Goal: Task Accomplishment & Management: Complete application form

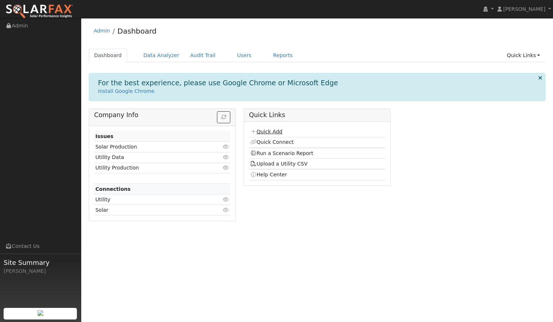
click at [270, 131] on link "Quick Add" at bounding box center [266, 132] width 32 height 6
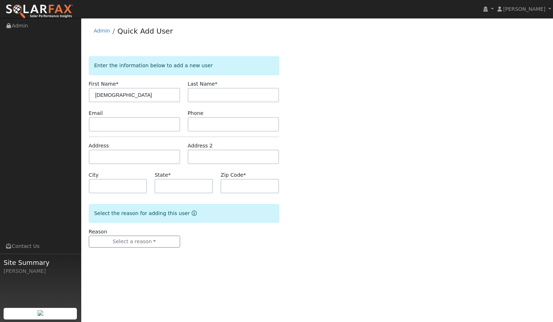
type input "[DEMOGRAPHIC_DATA]"
type input "[PERSON_NAME]"
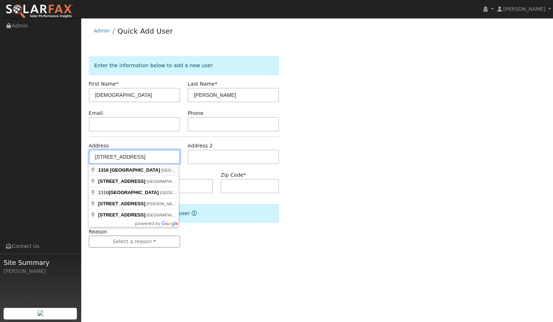
type input "[STREET_ADDRESS]"
type input "Pleasanton"
type input "CA"
type input "94566"
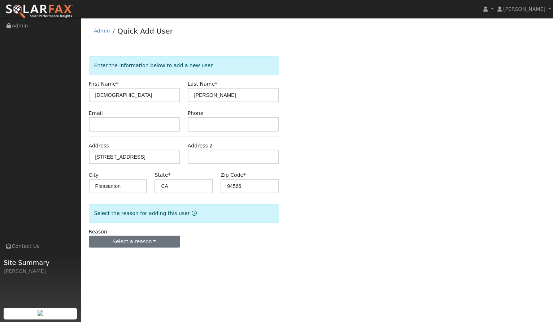
click at [138, 240] on button "Select a reason" at bounding box center [134, 241] width 91 height 12
click at [135, 267] on link "New customer adding solar" at bounding box center [129, 266] width 80 height 10
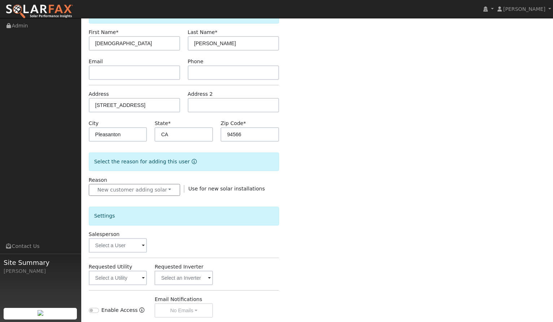
scroll to position [61, 0]
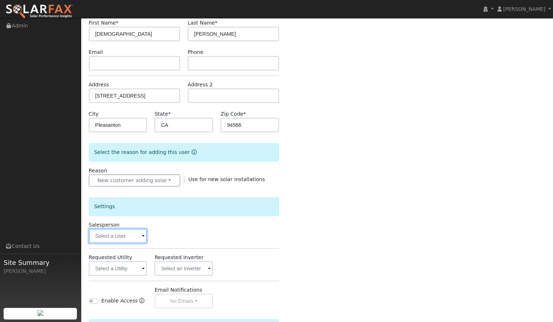
click at [125, 238] on input "text" at bounding box center [118, 235] width 58 height 14
click at [123, 234] on input "text" at bounding box center [118, 235] width 58 height 14
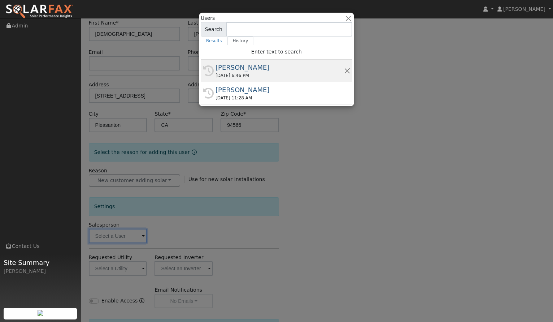
click at [291, 72] on div "09/24/2025 6:46 PM" at bounding box center [279, 75] width 129 height 6
type input "[PERSON_NAME]"
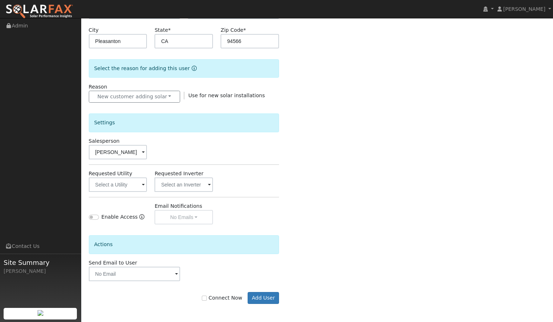
scroll to position [145, 0]
type input "sghovanlou@gmail.com"
click at [266, 297] on button "Add User" at bounding box center [263, 298] width 31 height 12
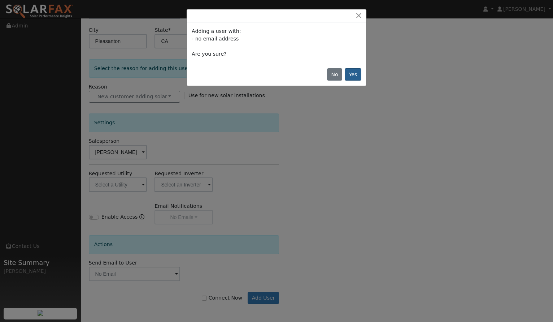
click at [357, 72] on button "Yes" at bounding box center [353, 74] width 17 height 12
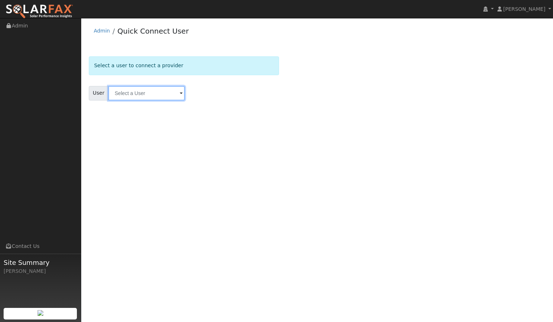
click at [156, 99] on input "text" at bounding box center [146, 93] width 77 height 14
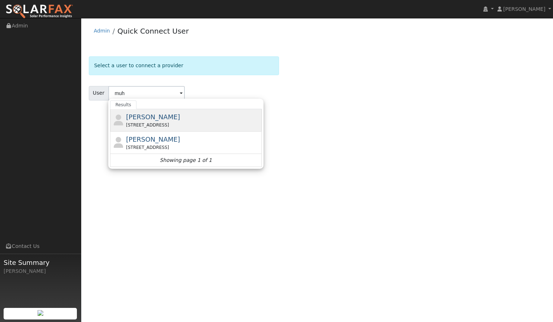
click at [134, 119] on span "[PERSON_NAME]" at bounding box center [153, 117] width 54 height 8
type input "[PERSON_NAME]"
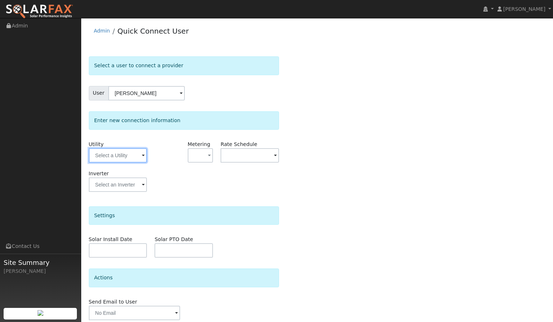
click at [134, 161] on input "text" at bounding box center [118, 155] width 58 height 14
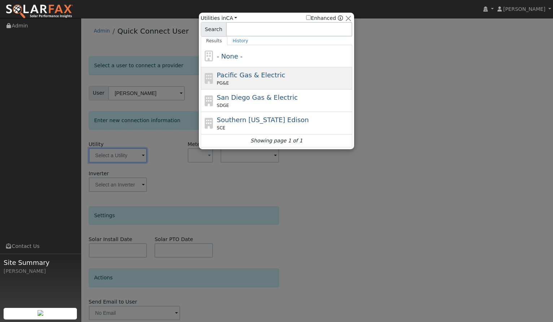
click at [248, 80] on div "PG&E" at bounding box center [284, 83] width 134 height 6
type input "PG&E"
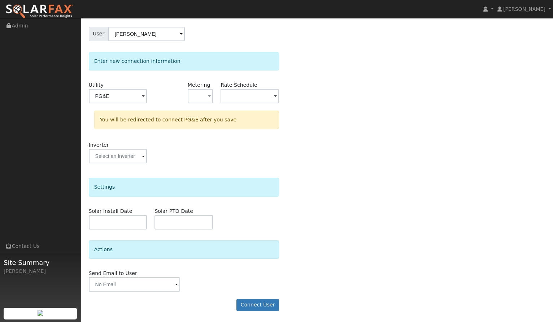
scroll to position [59, 0]
click at [257, 304] on button "Connect User" at bounding box center [257, 305] width 43 height 12
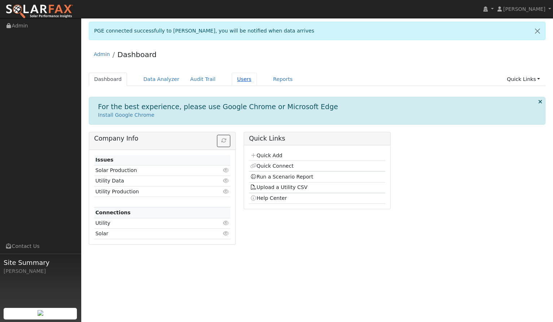
click at [232, 81] on link "Users" at bounding box center [244, 79] width 25 height 13
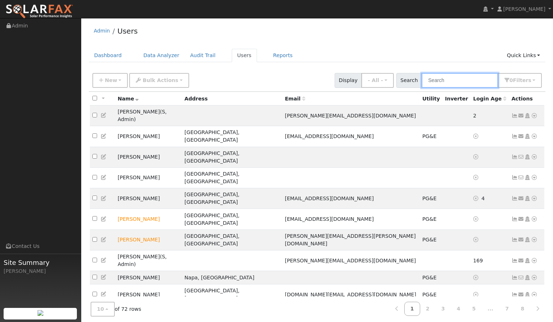
click at [460, 85] on input "text" at bounding box center [460, 80] width 77 height 15
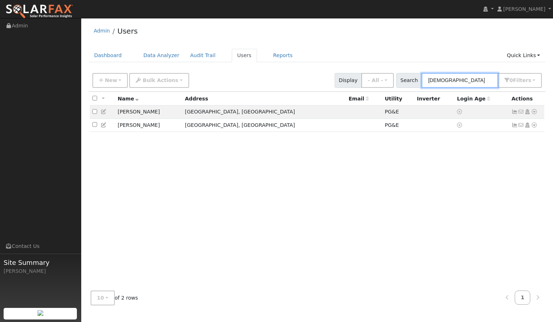
type input "Muhammad"
drag, startPoint x: 427, startPoint y: 92, endPoint x: 157, endPoint y: 116, distance: 270.7
click at [157, 116] on td "Muhammad Farhan" at bounding box center [148, 111] width 67 height 13
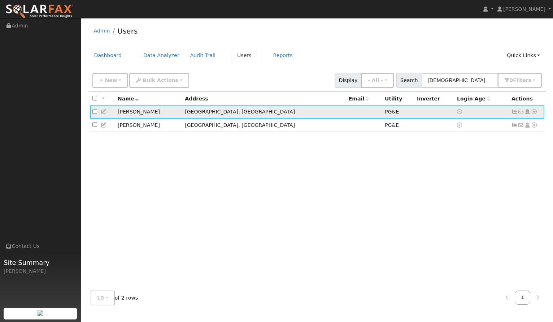
click at [514, 113] on icon at bounding box center [514, 111] width 6 height 5
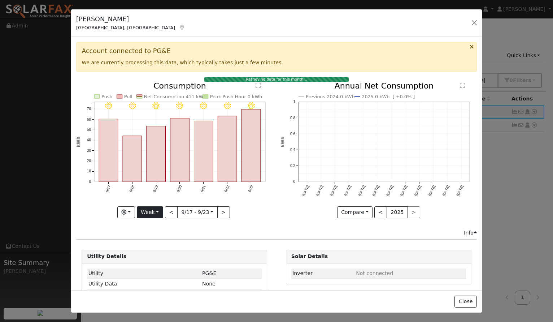
click at [149, 214] on button "Week" at bounding box center [150, 212] width 26 height 12
click at [153, 258] on link "Year" at bounding box center [162, 257] width 50 height 10
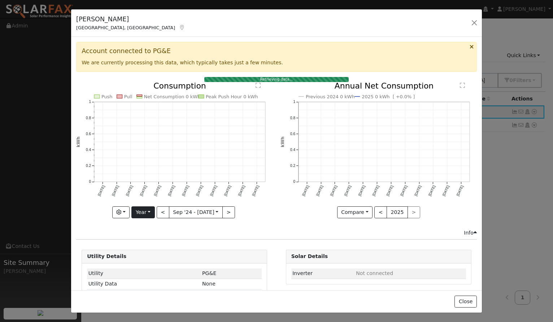
click at [152, 212] on button "Year" at bounding box center [142, 212] width 23 height 12
click at [150, 245] on link "Month" at bounding box center [157, 247] width 50 height 10
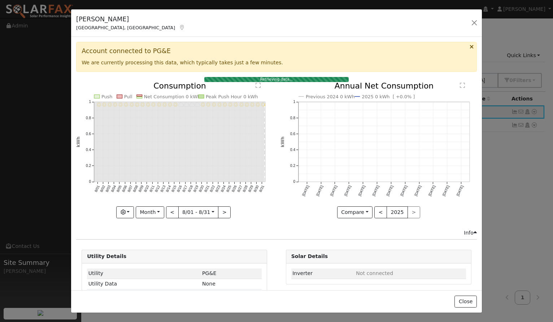
click at [149, 211] on button "Month" at bounding box center [150, 212] width 29 height 12
click at [151, 236] on link "Week" at bounding box center [161, 237] width 50 height 10
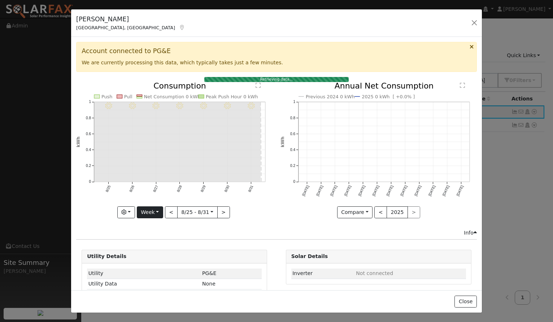
click at [153, 217] on button "Week" at bounding box center [150, 212] width 26 height 12
click at [153, 256] on link "Year" at bounding box center [162, 257] width 50 height 10
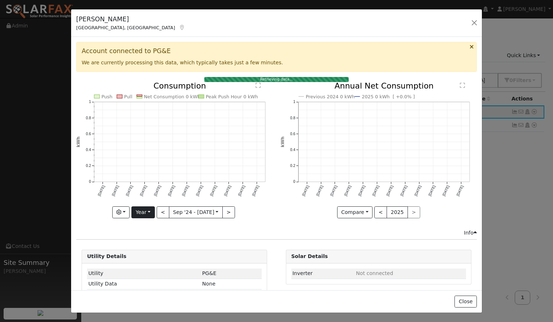
click at [147, 213] on button "Year" at bounding box center [142, 212] width 23 height 12
click at [151, 245] on link "Month" at bounding box center [157, 247] width 50 height 10
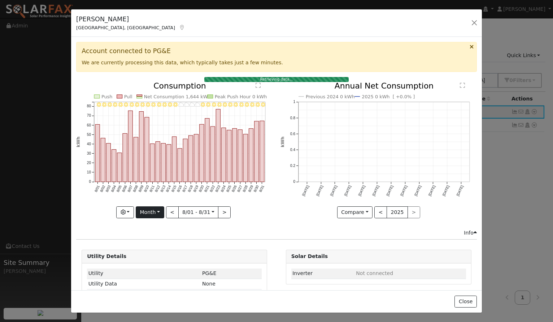
click at [148, 212] on button "Month" at bounding box center [150, 212] width 29 height 12
click at [156, 240] on link "Week" at bounding box center [161, 237] width 50 height 10
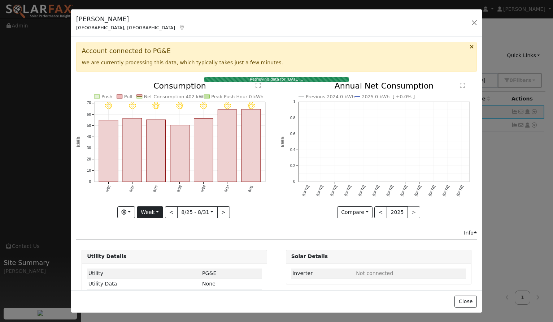
click at [151, 212] on button "Week" at bounding box center [150, 212] width 26 height 12
click at [153, 258] on link "Year" at bounding box center [162, 257] width 50 height 10
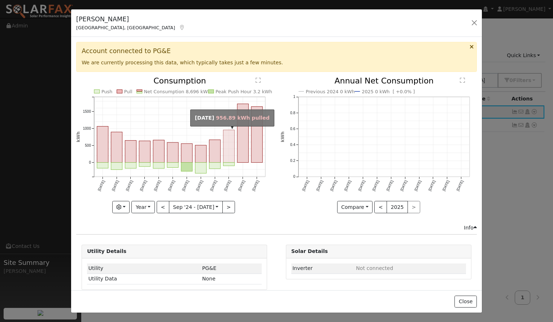
click at [230, 154] on rect "onclick=""" at bounding box center [228, 146] width 11 height 32
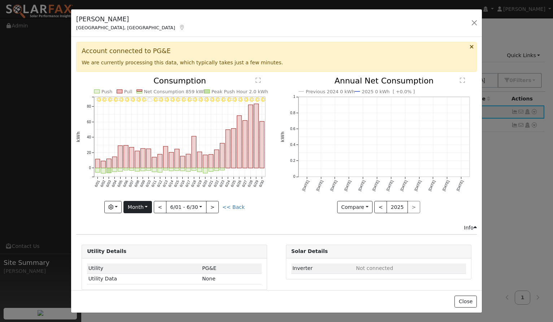
click at [147, 207] on button "Month" at bounding box center [137, 207] width 29 height 12
click at [145, 253] on link "Year" at bounding box center [149, 252] width 50 height 10
type input "2024-09-01"
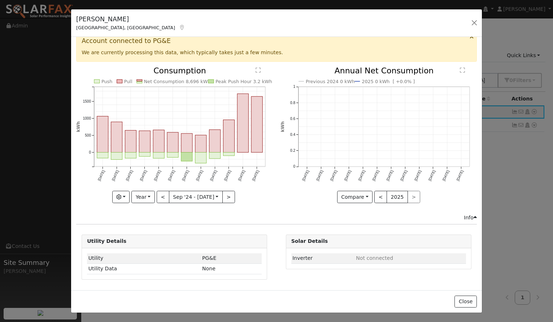
scroll to position [10, 0]
click at [526, 33] on div "Muhammad Farhan Pleasanton, CA Default Account Default Account 1316 Montrose Pl…" at bounding box center [276, 161] width 553 height 322
